Goal: Check status: Check status

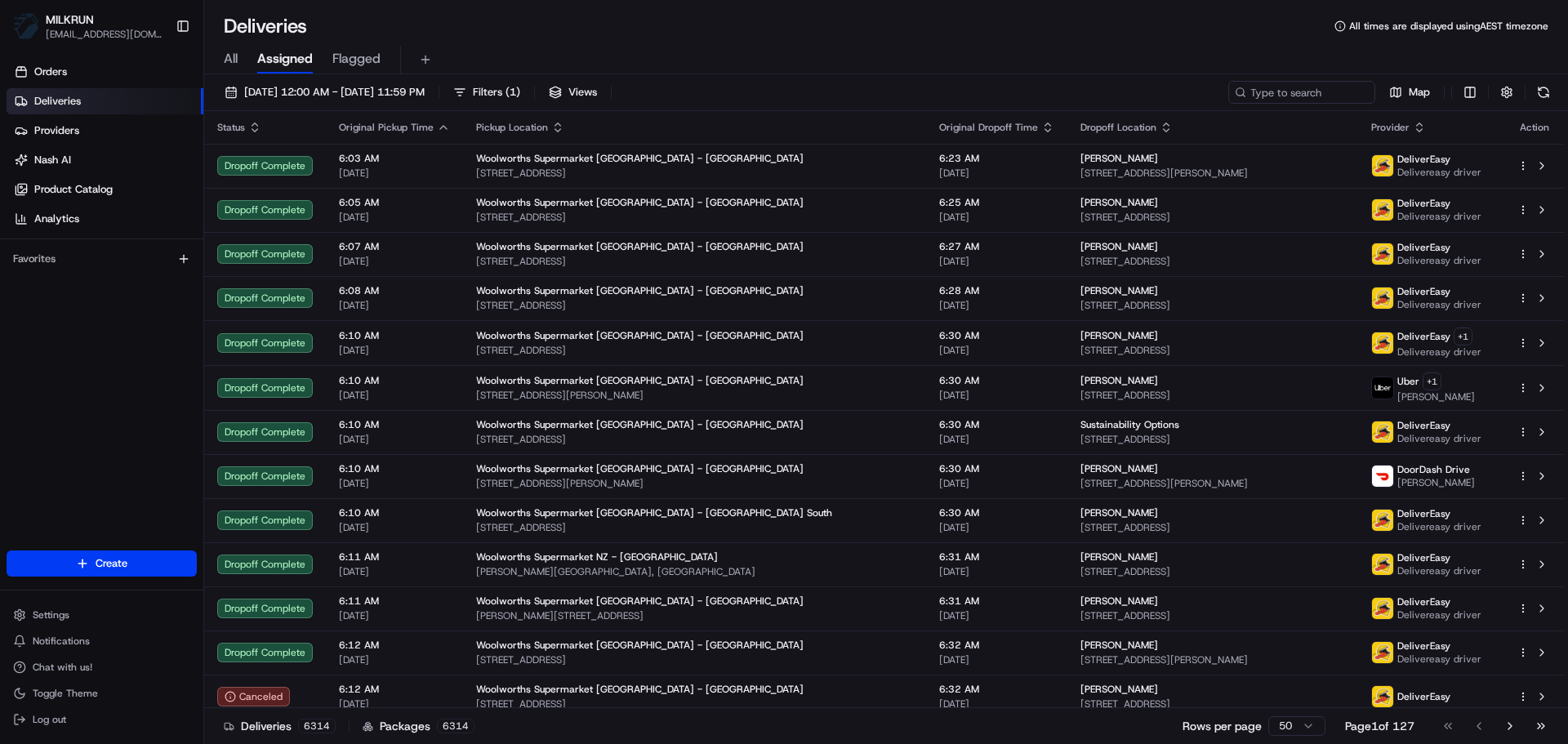
click at [242, 52] on div "All Assigned Flagged" at bounding box center [885, 61] width 1363 height 29
click at [225, 58] on span "All" at bounding box center [231, 59] width 13 height 19
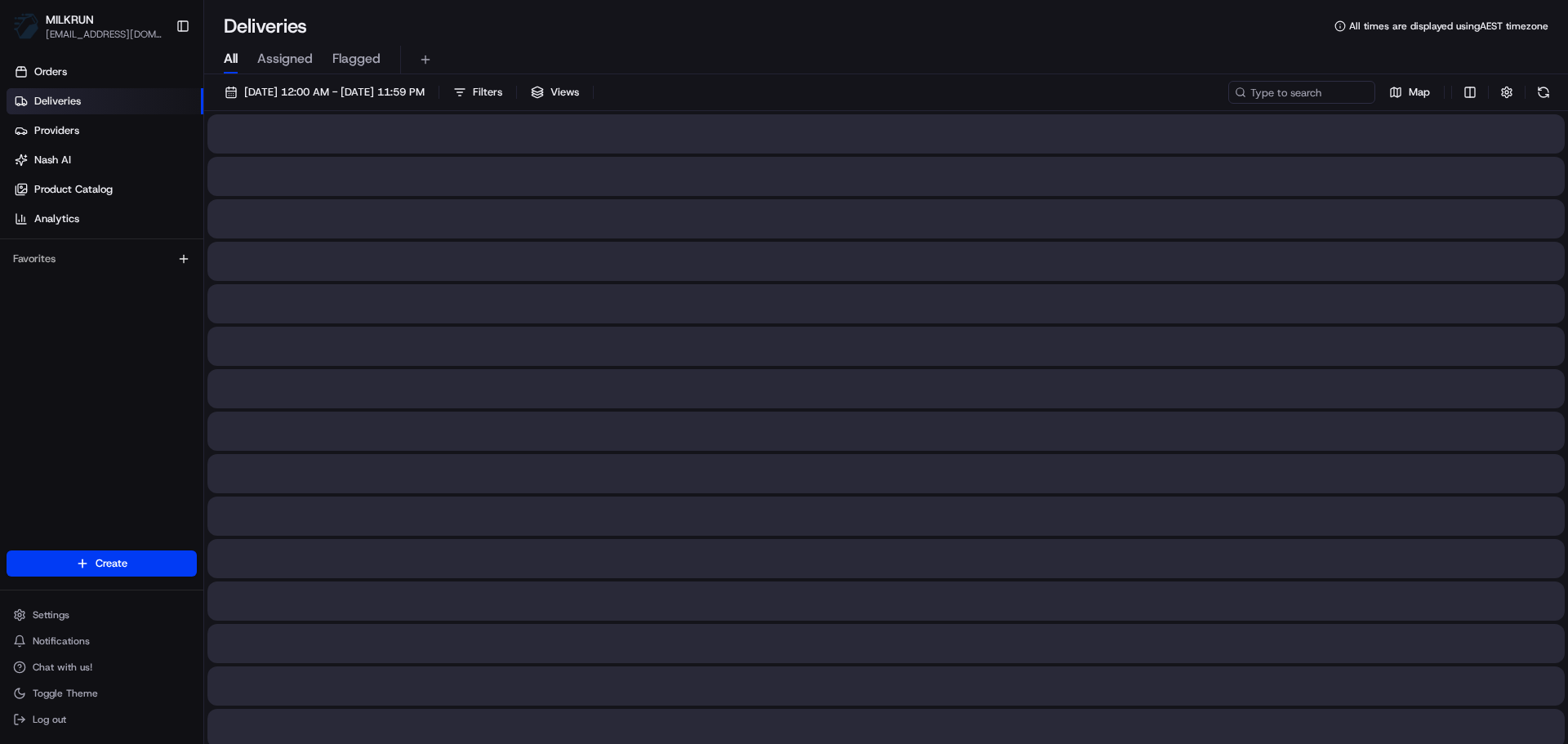
click at [1354, 110] on div "[DATE] 12:00 AM - [DATE] 11:59 PM Filters Views Map" at bounding box center [885, 95] width 1363 height 30
click at [1327, 100] on input at bounding box center [1277, 92] width 196 height 23
paste input "[PERSON_NAME]"
type input "[PERSON_NAME]"
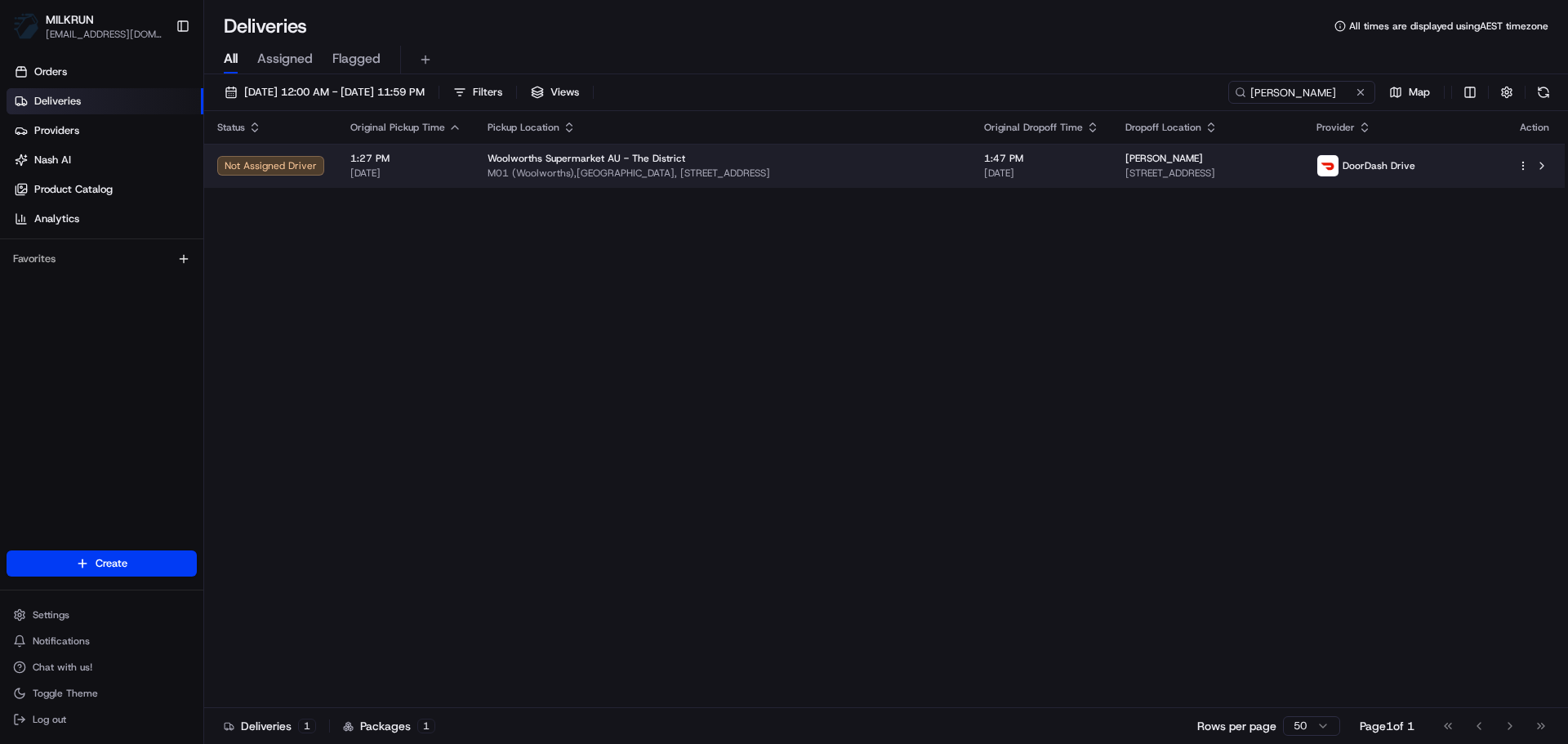
click at [807, 150] on td "Woolworths Supermarket AU - The District M01 ([GEOGRAPHIC_DATA]),[GEOGRAPHIC_DA…" at bounding box center [723, 166] width 497 height 44
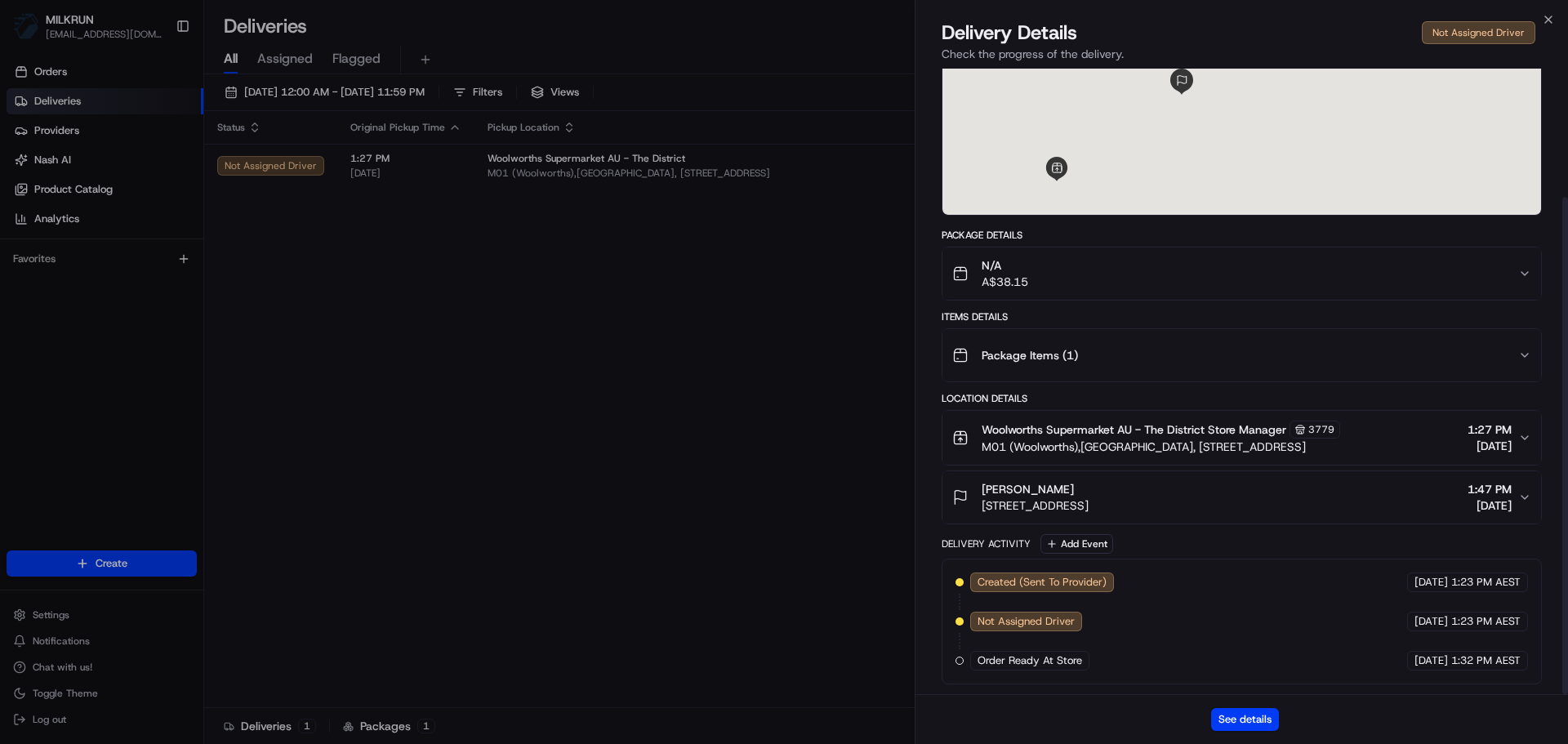
scroll to position [161, 0]
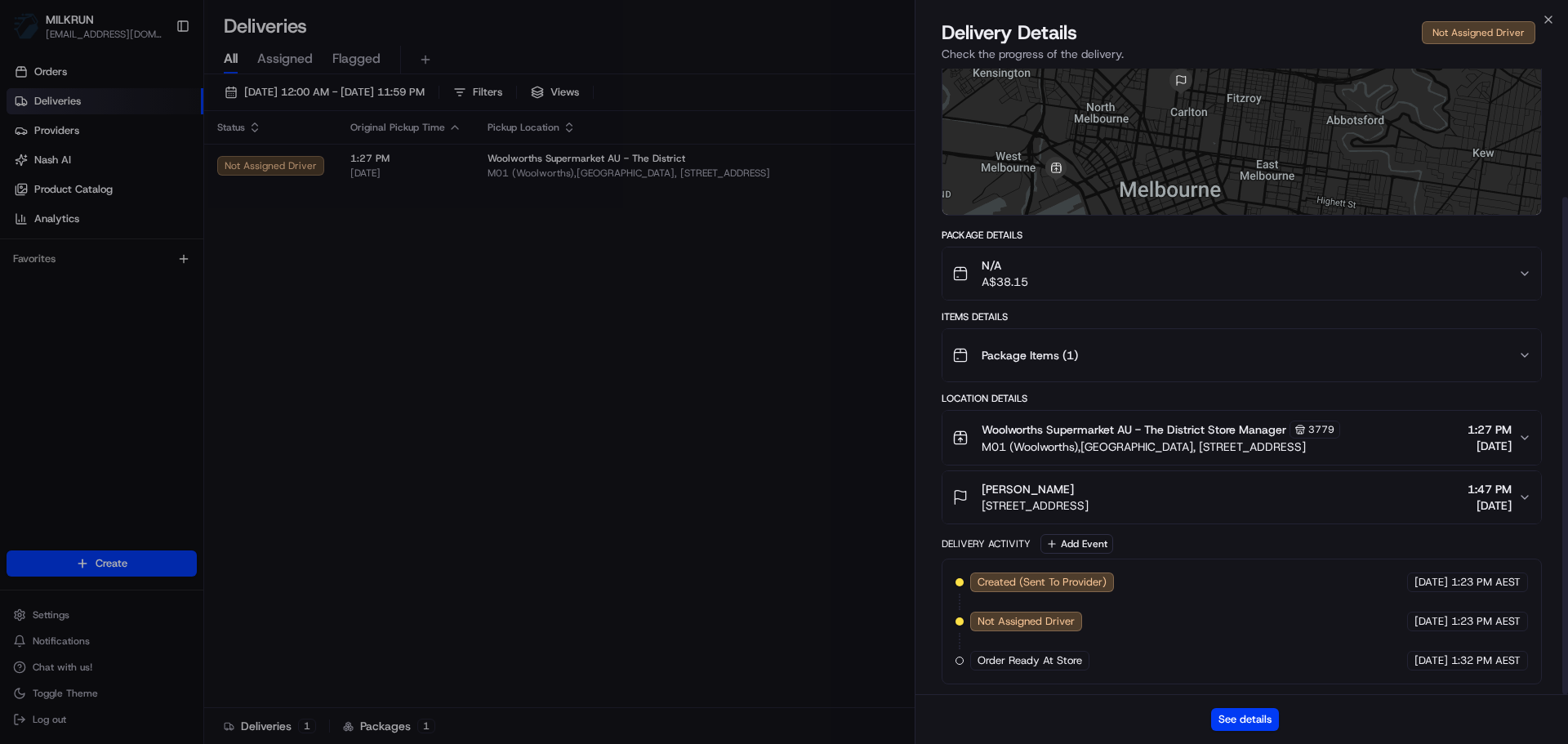
click at [1226, 697] on div "See details" at bounding box center [1241, 719] width 652 height 50
click at [1226, 711] on button "See details" at bounding box center [1245, 720] width 68 height 23
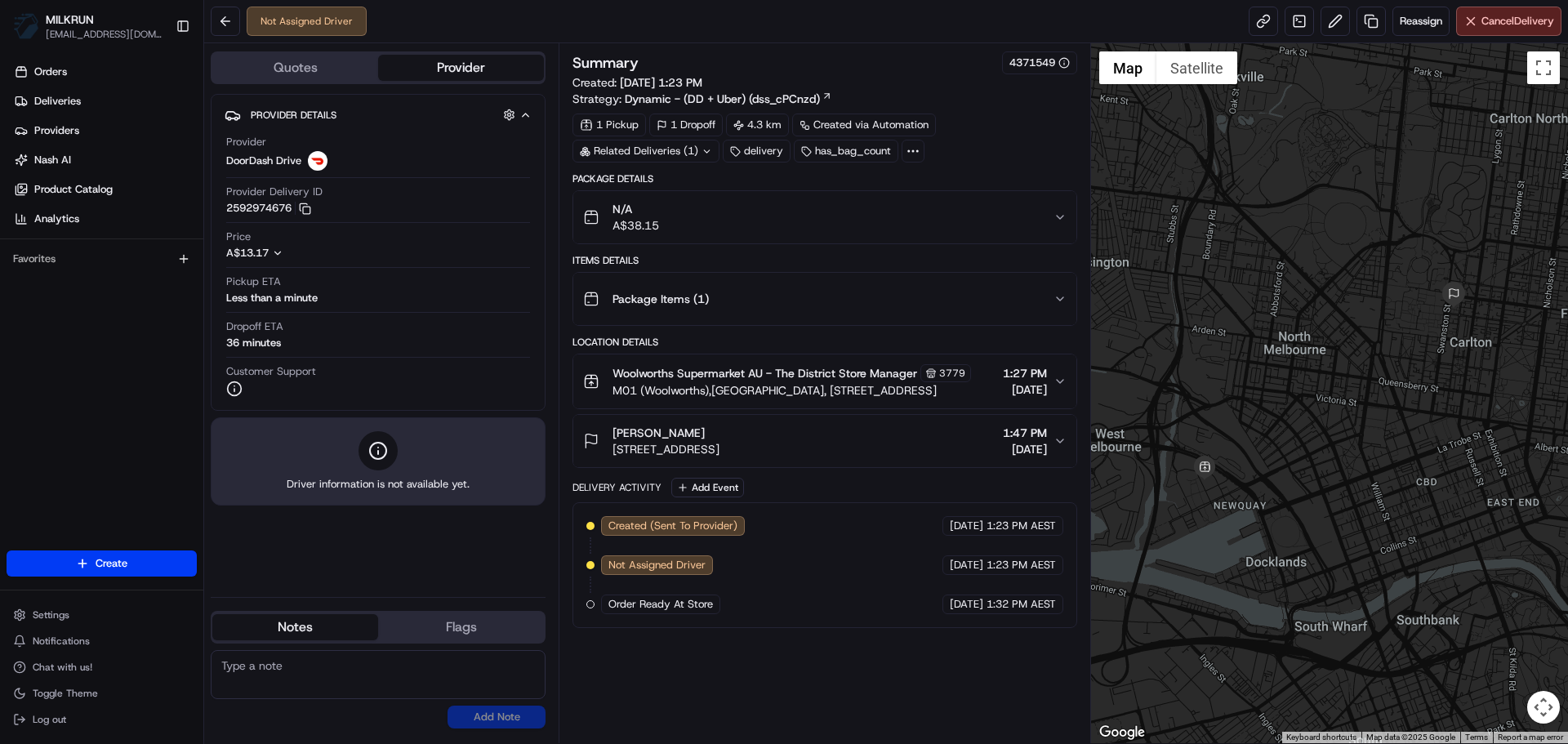
drag, startPoint x: 791, startPoint y: 323, endPoint x: 835, endPoint y: 598, distance: 278.5
drag, startPoint x: 893, startPoint y: 597, endPoint x: 895, endPoint y: 634, distance: 37.1
